Goal: Task Accomplishment & Management: Use online tool/utility

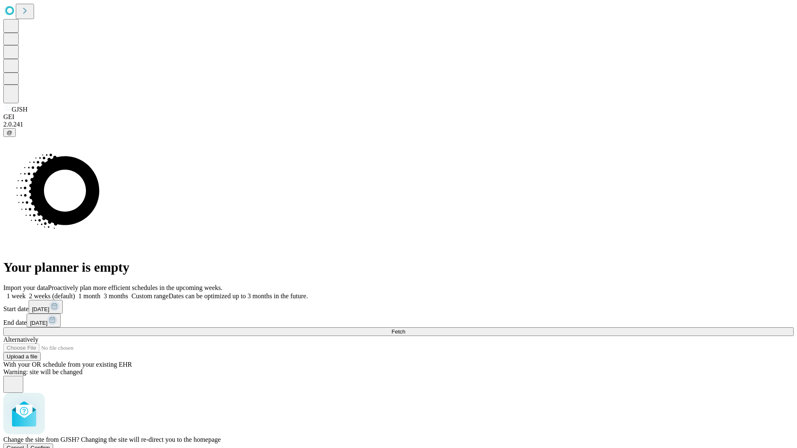
click at [50, 445] on span "Confirm" at bounding box center [40, 448] width 19 height 6
click at [75, 292] on label "2 weeks (default)" at bounding box center [50, 295] width 49 height 7
click at [405, 329] on span "Fetch" at bounding box center [398, 332] width 14 height 6
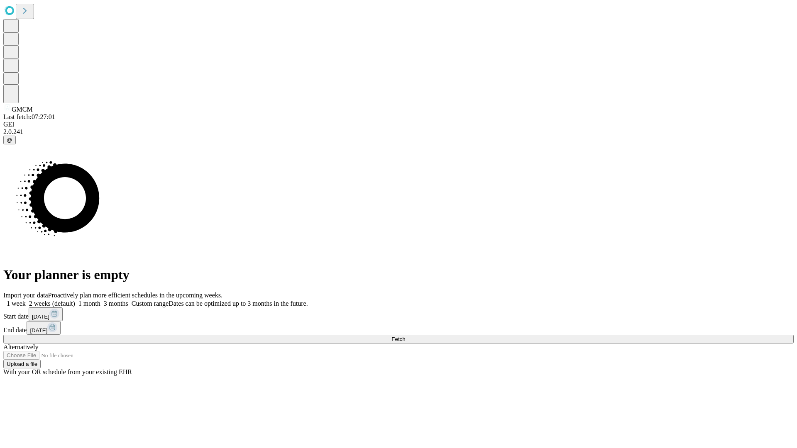
click at [75, 300] on label "2 weeks (default)" at bounding box center [50, 303] width 49 height 7
click at [405, 336] on span "Fetch" at bounding box center [398, 339] width 14 height 6
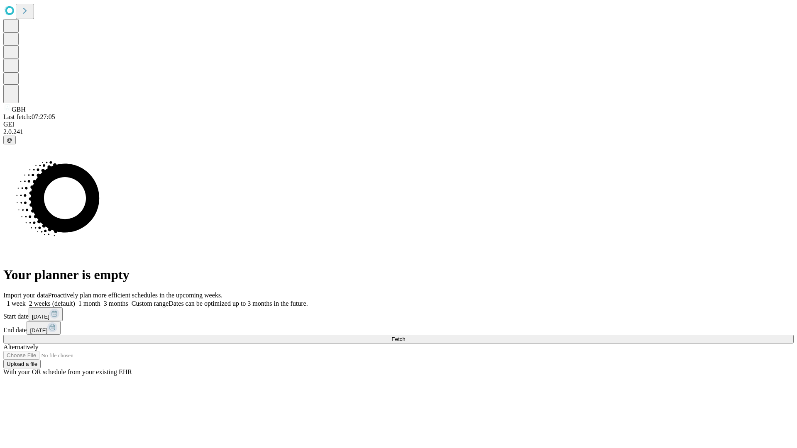
click at [75, 300] on label "2 weeks (default)" at bounding box center [50, 303] width 49 height 7
click at [405, 336] on span "Fetch" at bounding box center [398, 339] width 14 height 6
click at [75, 300] on label "2 weeks (default)" at bounding box center [50, 303] width 49 height 7
click at [405, 336] on span "Fetch" at bounding box center [398, 339] width 14 height 6
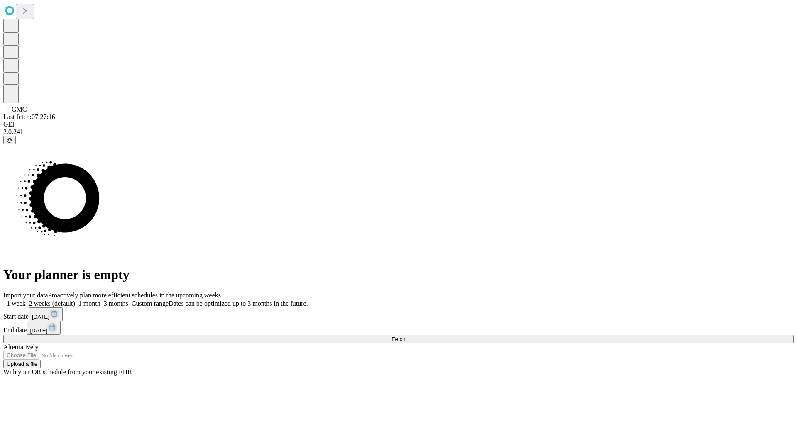
click at [405, 336] on span "Fetch" at bounding box center [398, 339] width 14 height 6
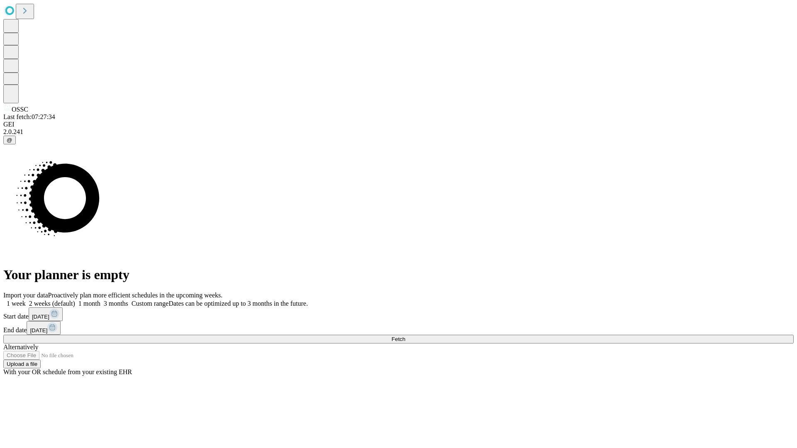
click at [75, 300] on label "2 weeks (default)" at bounding box center [50, 303] width 49 height 7
click at [405, 336] on span "Fetch" at bounding box center [398, 339] width 14 height 6
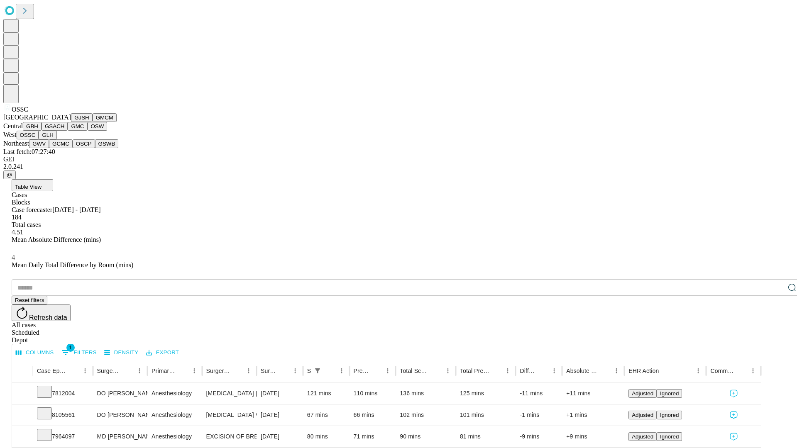
click at [56, 139] on button "GLH" at bounding box center [48, 135] width 18 height 9
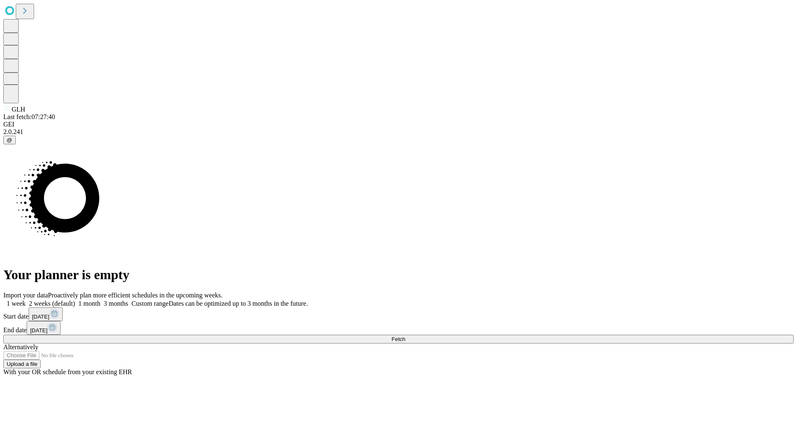
click at [75, 300] on label "2 weeks (default)" at bounding box center [50, 303] width 49 height 7
click at [405, 336] on span "Fetch" at bounding box center [398, 339] width 14 height 6
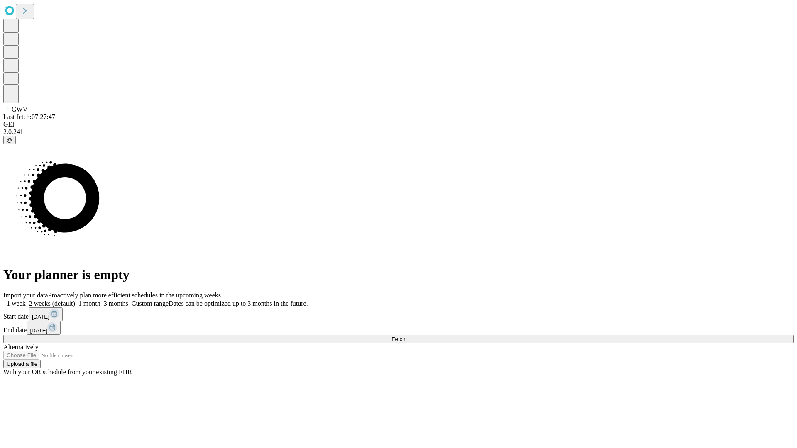
click at [75, 300] on label "2 weeks (default)" at bounding box center [50, 303] width 49 height 7
click at [405, 336] on span "Fetch" at bounding box center [398, 339] width 14 height 6
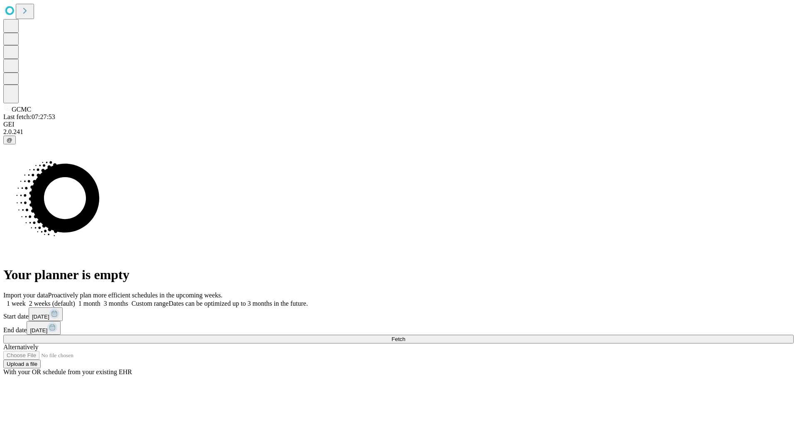
click at [75, 300] on label "2 weeks (default)" at bounding box center [50, 303] width 49 height 7
click at [405, 336] on span "Fetch" at bounding box center [398, 339] width 14 height 6
